Goal: Find specific page/section: Find specific page/section

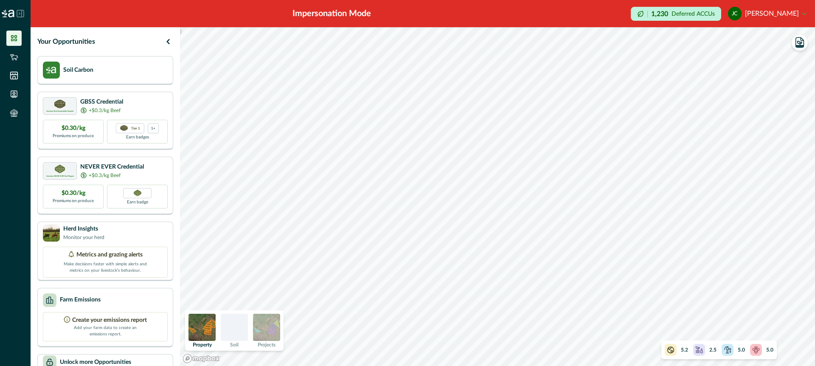
click at [20, 13] on icon at bounding box center [21, 14] width 8 height 8
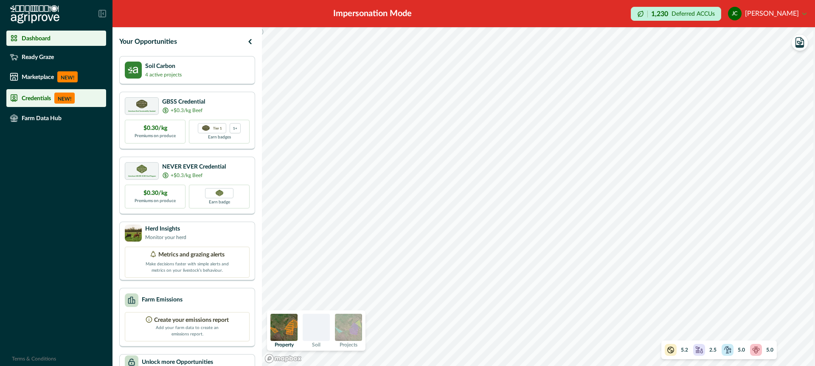
click at [33, 98] on p "Credentials" at bounding box center [36, 98] width 29 height 7
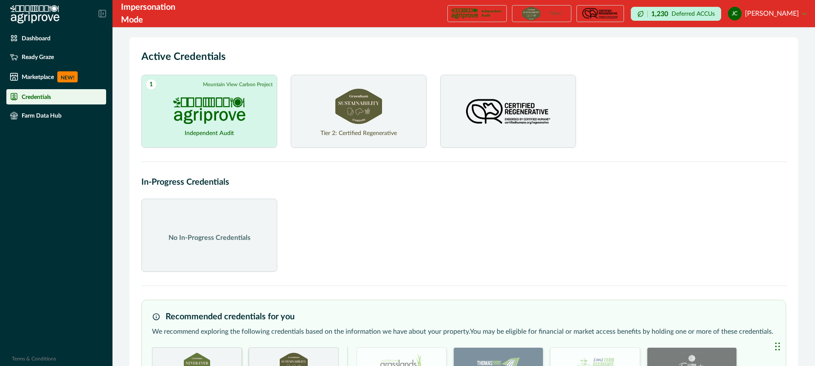
click at [365, 112] on img at bounding box center [358, 106] width 47 height 35
